Goal: Task Accomplishment & Management: Use online tool/utility

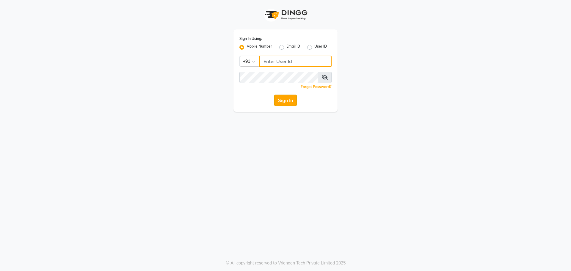
type input "9493493759"
click at [281, 102] on button "Sign In" at bounding box center [285, 100] width 23 height 11
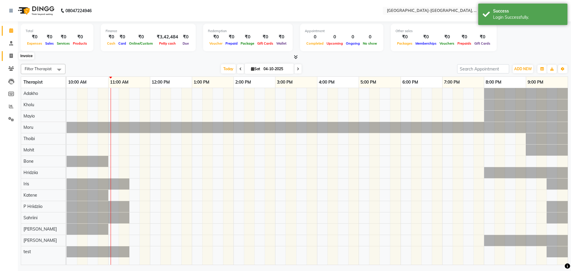
click at [12, 53] on span at bounding box center [11, 56] width 10 height 7
select select "5851"
select select "service"
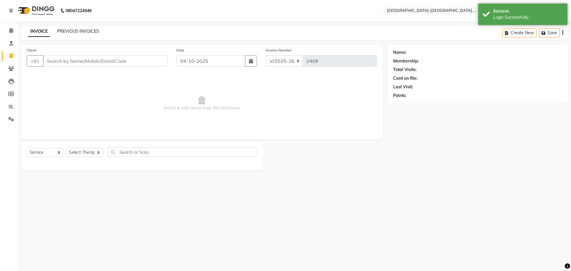
click at [78, 31] on link "PREVIOUS INVOICES" at bounding box center [78, 31] width 42 height 5
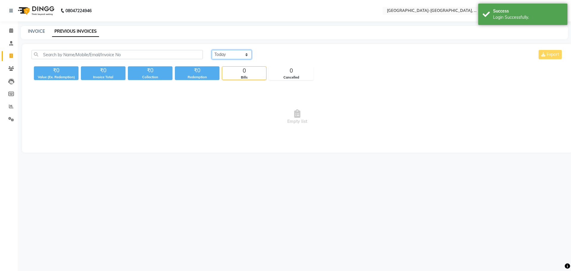
click at [242, 58] on select "[DATE] [DATE] Custom Range" at bounding box center [232, 54] width 40 height 9
select select "[DATE]"
click at [212, 50] on select "[DATE] [DATE] Custom Range" at bounding box center [232, 54] width 40 height 9
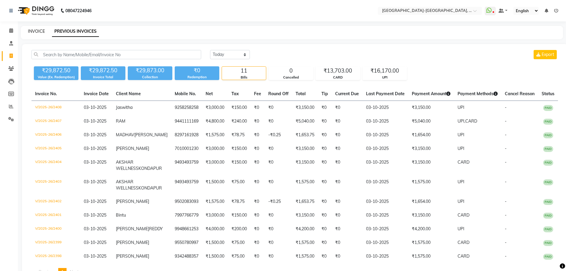
click at [38, 30] on link "INVOICE" at bounding box center [36, 31] width 17 height 5
select select "5851"
select select "service"
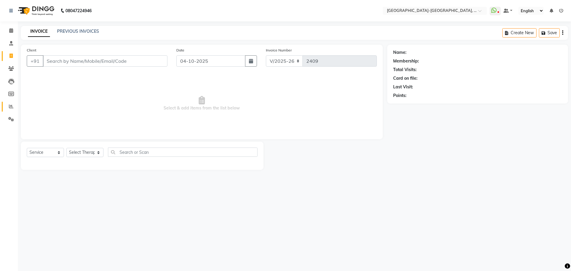
click at [12, 105] on icon at bounding box center [11, 106] width 4 height 4
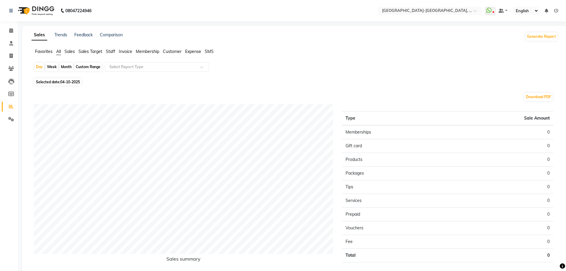
click at [115, 49] on span "Staff" at bounding box center [111, 51] width 10 height 5
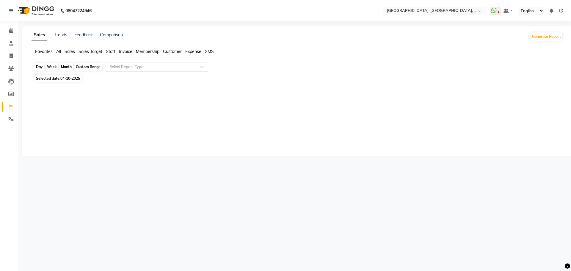
click at [39, 68] on div "Day" at bounding box center [39, 67] width 10 height 8
select select "10"
select select "2025"
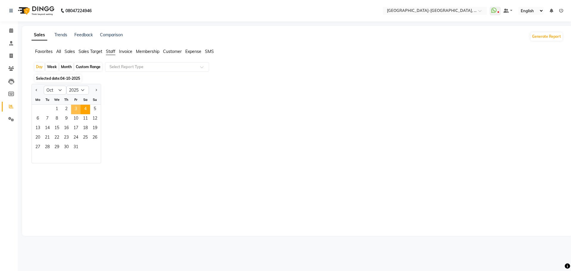
click at [75, 106] on span "3" at bounding box center [76, 110] width 10 height 10
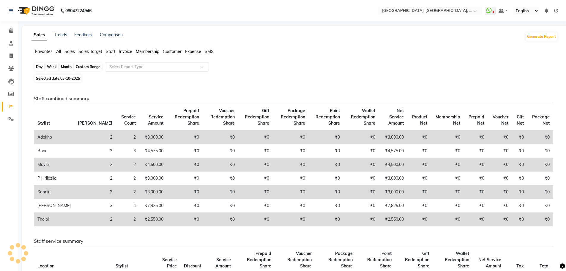
click at [39, 66] on div "Day" at bounding box center [39, 67] width 10 height 8
select select "10"
select select "2025"
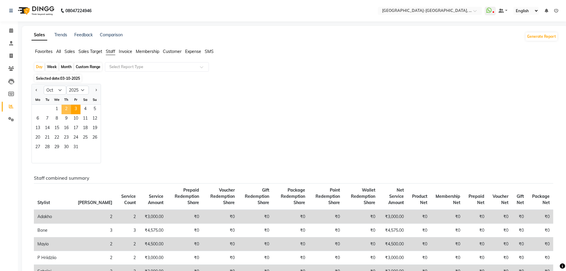
click at [65, 108] on span "2" at bounding box center [67, 110] width 10 height 10
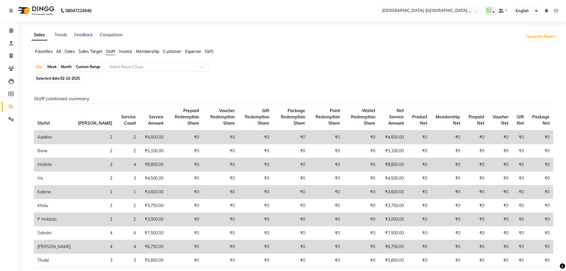
click at [65, 68] on div "Month" at bounding box center [66, 67] width 14 height 8
select select "10"
select select "2025"
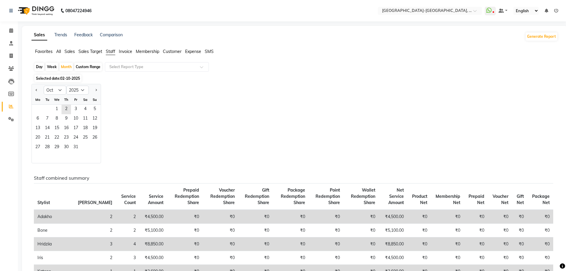
click at [37, 67] on div "Day" at bounding box center [39, 67] width 10 height 8
select select "10"
select select "2025"
click at [40, 67] on div "Day" at bounding box center [39, 67] width 10 height 8
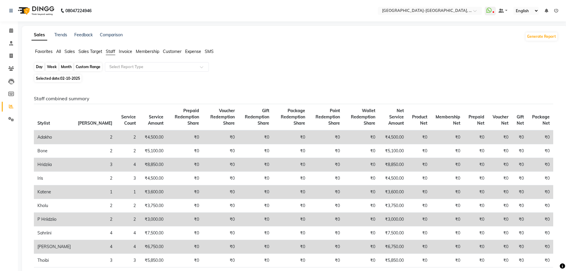
click at [40, 67] on div "Day" at bounding box center [39, 67] width 10 height 8
select select "10"
select select "2025"
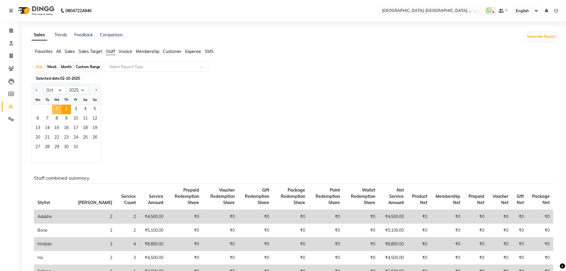
click at [55, 111] on span "1" at bounding box center [57, 110] width 10 height 10
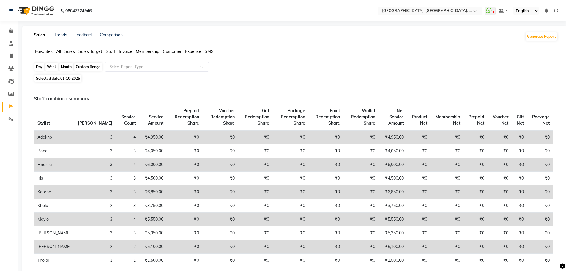
click at [40, 69] on div "Day" at bounding box center [39, 67] width 10 height 8
select select "10"
select select "2025"
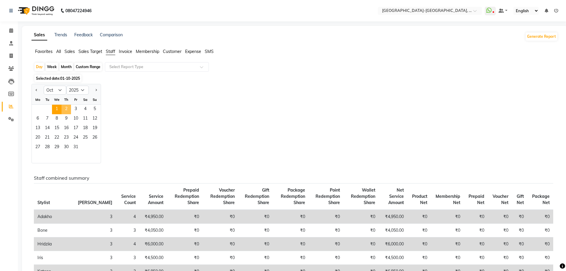
click at [64, 109] on span "2" at bounding box center [67, 110] width 10 height 10
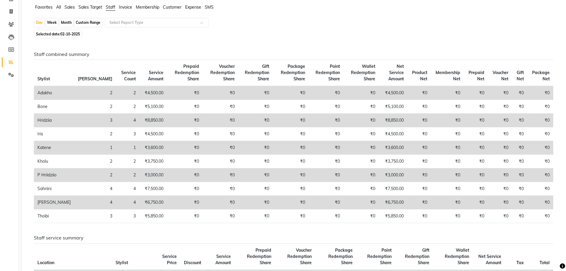
scroll to position [30, 0]
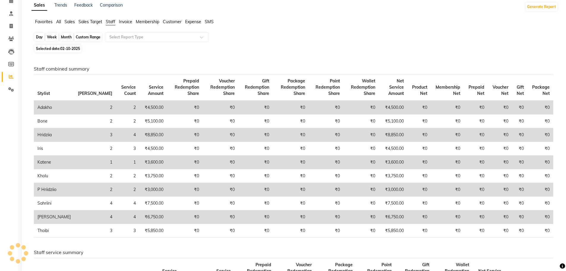
click at [35, 37] on div "Day" at bounding box center [39, 37] width 10 height 8
select select "10"
select select "2025"
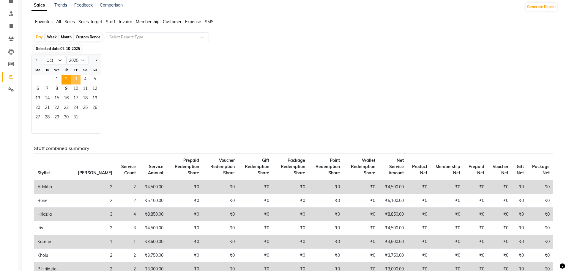
click at [77, 81] on span "3" at bounding box center [76, 80] width 10 height 10
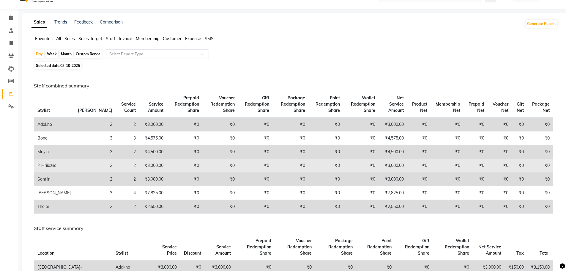
scroll to position [0, 0]
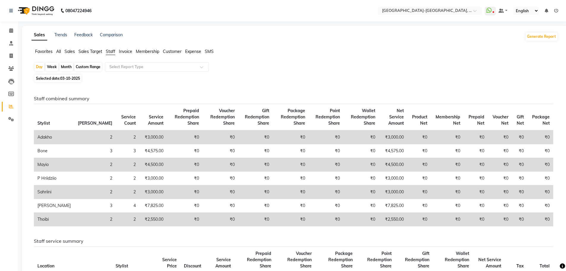
click at [64, 65] on div "Month" at bounding box center [66, 67] width 14 height 8
select select "10"
select select "2025"
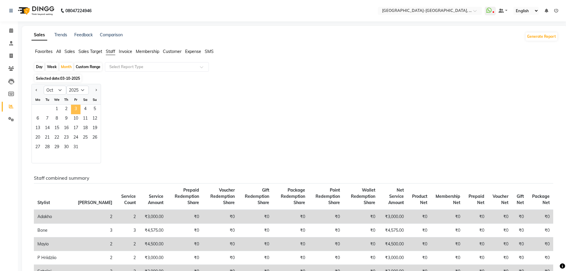
click at [77, 108] on span "3" at bounding box center [76, 110] width 10 height 10
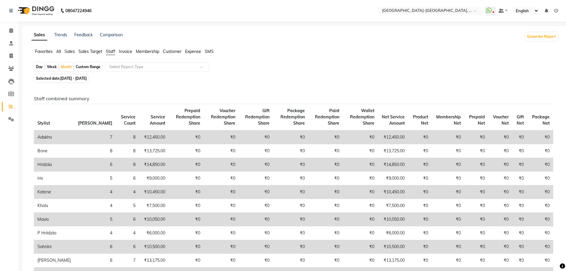
click at [40, 66] on div "Day" at bounding box center [39, 67] width 10 height 8
select select "10"
select select "2025"
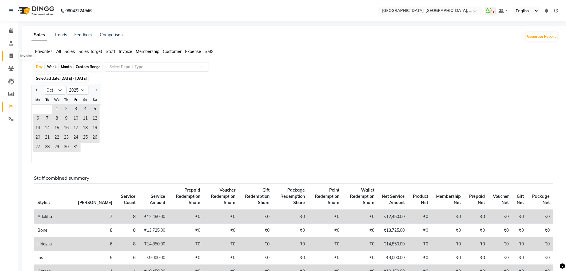
click at [10, 58] on span at bounding box center [11, 56] width 10 height 7
select select "5851"
select select "service"
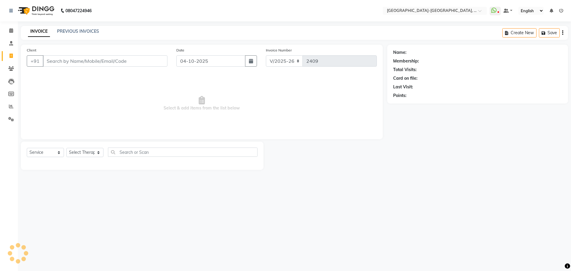
click at [90, 62] on input "Client" at bounding box center [105, 60] width 125 height 11
click at [92, 33] on link "PREVIOUS INVOICES" at bounding box center [78, 31] width 42 height 5
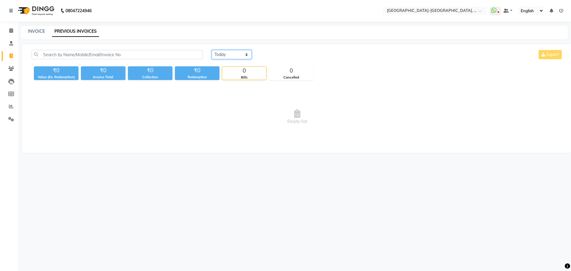
click at [244, 54] on select "[DATE] [DATE] Custom Range" at bounding box center [232, 54] width 40 height 9
select select "[DATE]"
click at [212, 50] on select "[DATE] [DATE] Custom Range" at bounding box center [232, 54] width 40 height 9
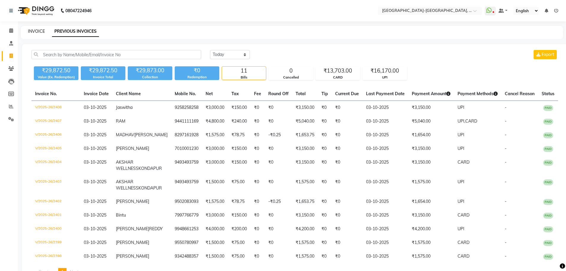
click at [32, 31] on link "INVOICE" at bounding box center [36, 31] width 17 height 5
select select "service"
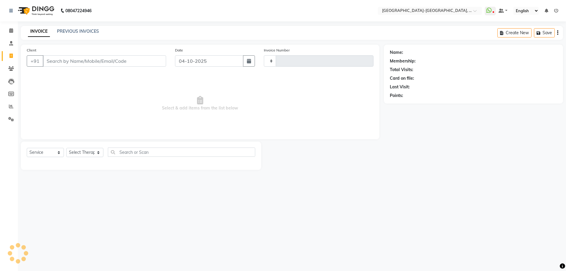
type input "2409"
select select "5851"
click at [124, 57] on input "Client" at bounding box center [105, 60] width 125 height 11
click at [11, 106] on icon at bounding box center [11, 106] width 4 height 4
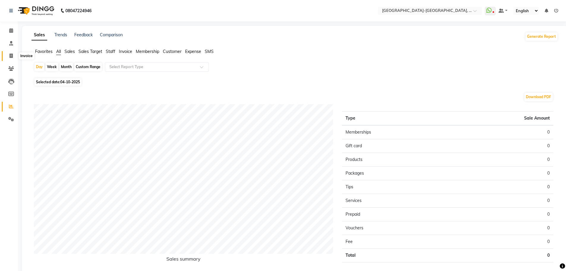
click at [10, 54] on icon at bounding box center [11, 56] width 3 height 4
select select "5851"
select select "service"
